Goal: Transaction & Acquisition: Purchase product/service

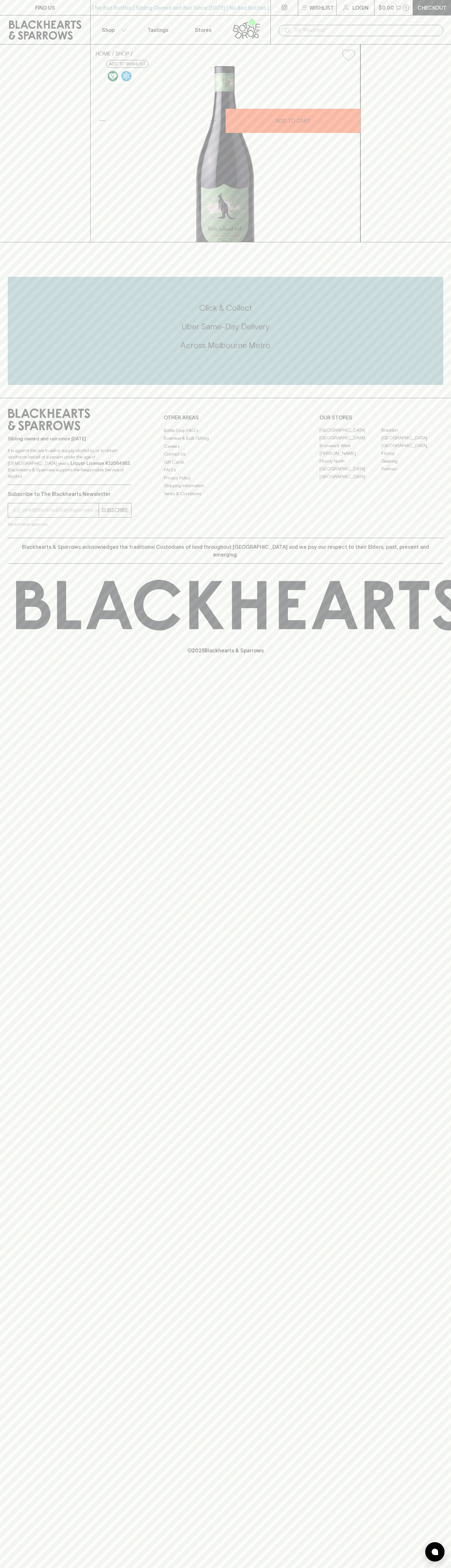
click at [46, 17] on link at bounding box center [45, 30] width 91 height 29
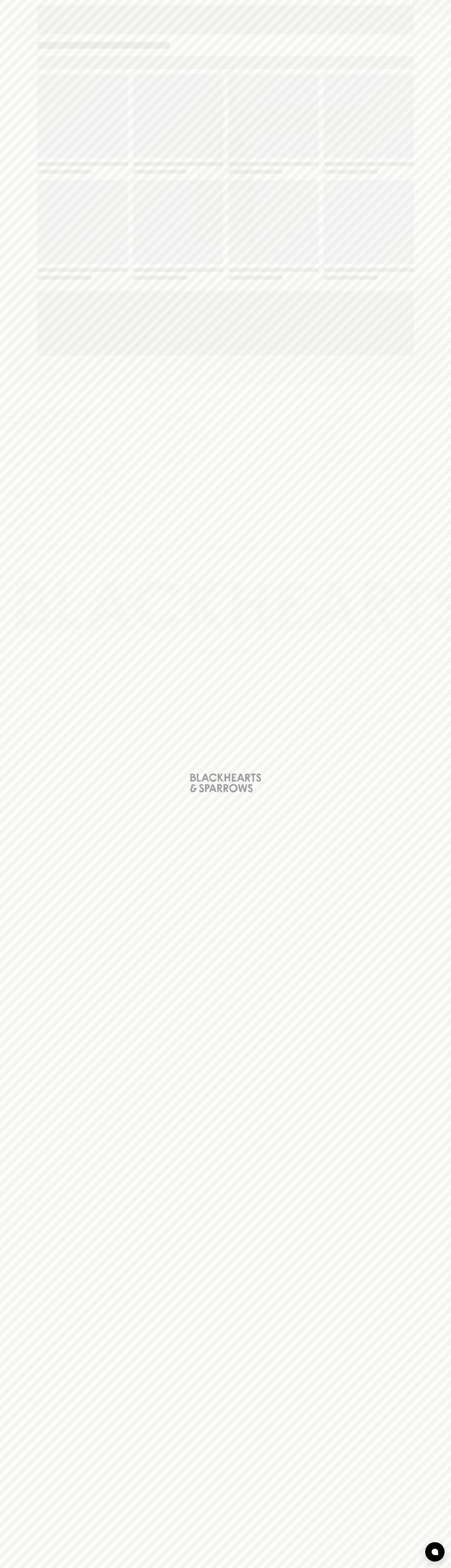
click at [46, 1568] on html "FIND US | No Bad Bottles | Sibling Owned and Run Since [DATE] | No Bad Bottles …" at bounding box center [226, 784] width 451 height 1568
click at [29, 755] on div "Loading" at bounding box center [226, 784] width 451 height 1568
